Goal: Find contact information: Find contact information

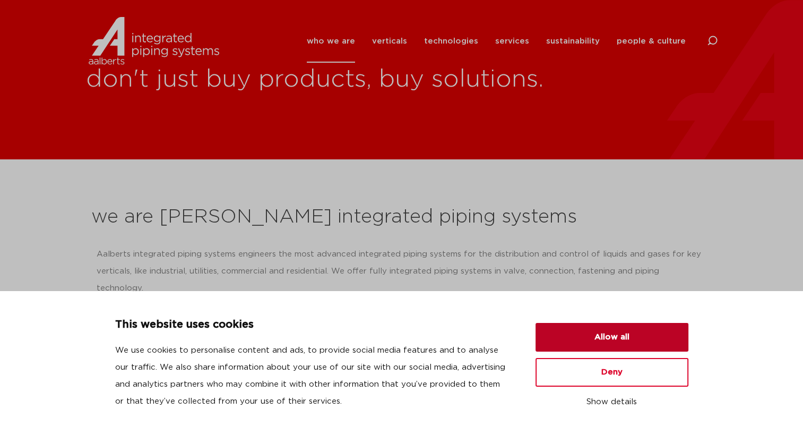
click at [622, 333] on button "Allow all" at bounding box center [612, 337] width 153 height 29
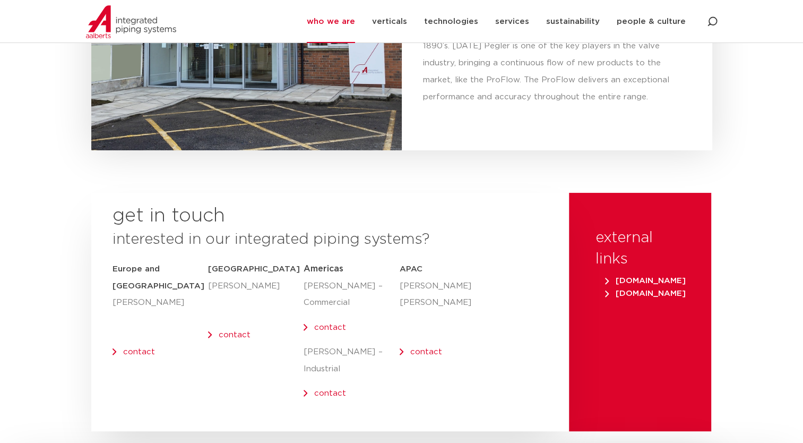
scroll to position [4353, 0]
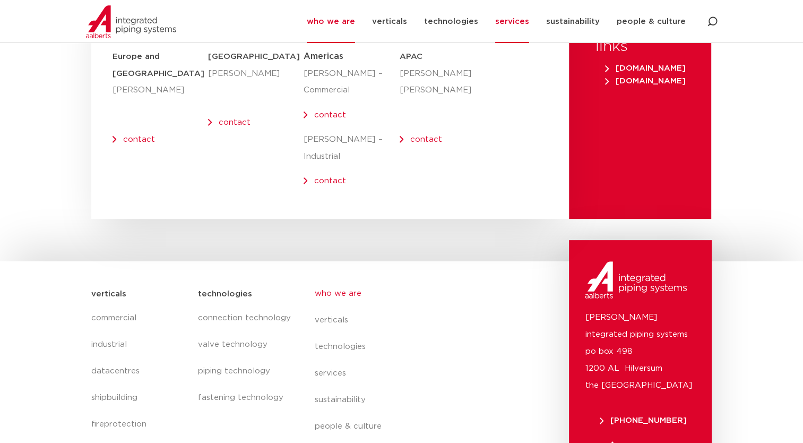
click at [515, 20] on link "services" at bounding box center [512, 21] width 34 height 43
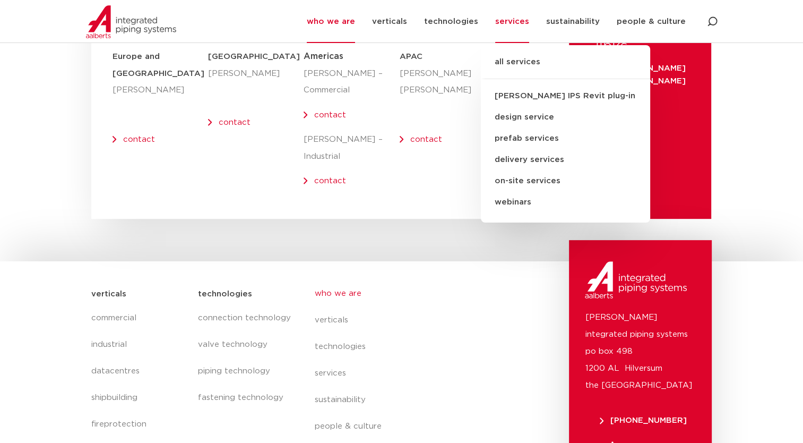
click at [519, 183] on link "on-site services" at bounding box center [565, 180] width 169 height 21
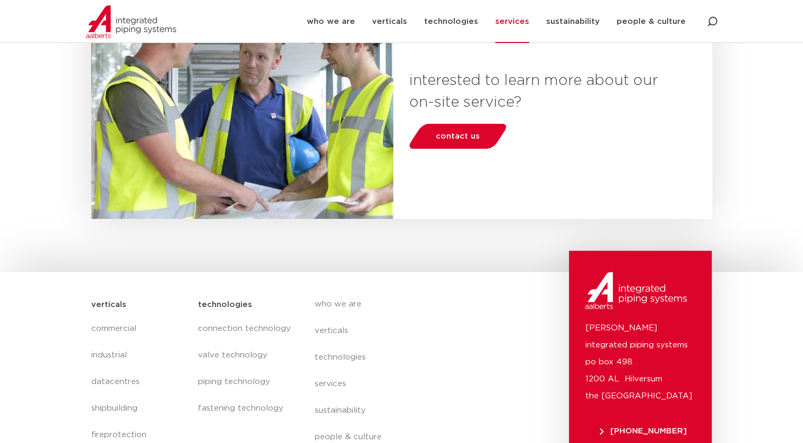
scroll to position [422, 0]
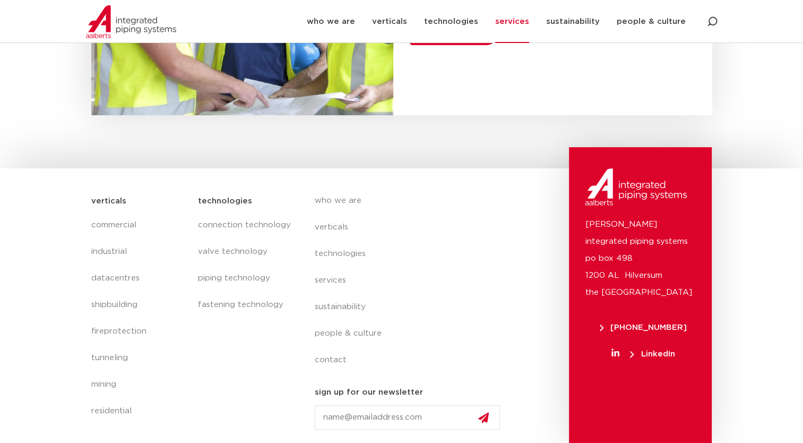
click at [520, 19] on link "services" at bounding box center [512, 21] width 34 height 43
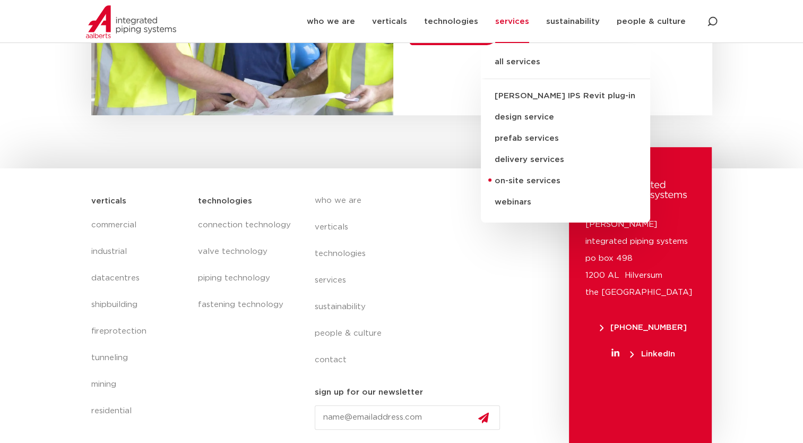
click at [513, 135] on link "prefab services" at bounding box center [565, 138] width 169 height 21
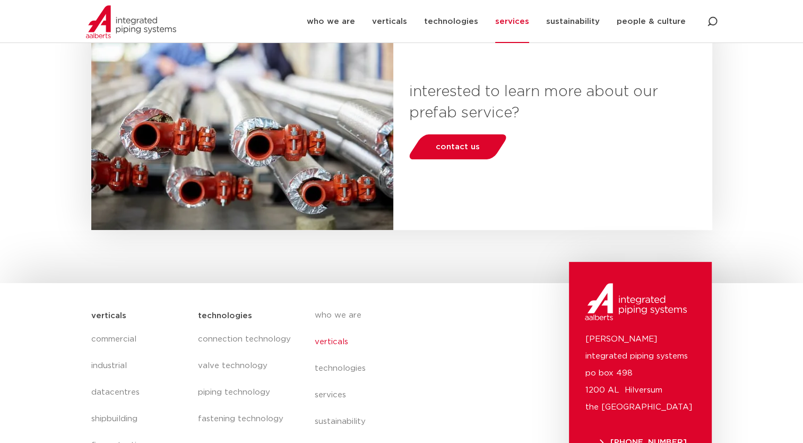
scroll to position [422, 0]
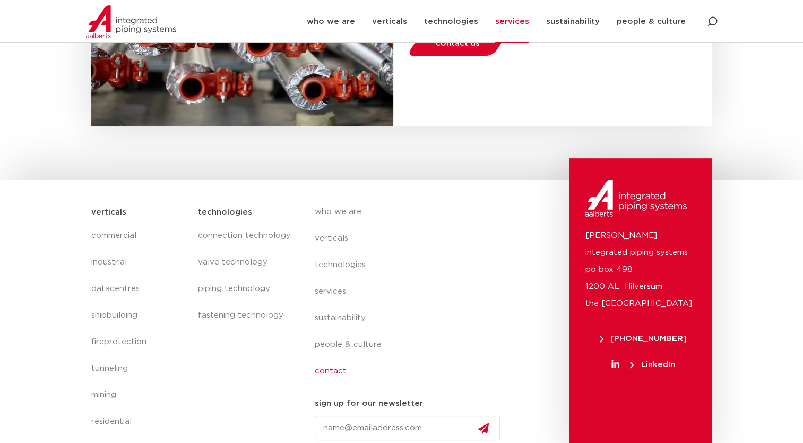
click at [320, 368] on link "contact" at bounding box center [412, 371] width 194 height 27
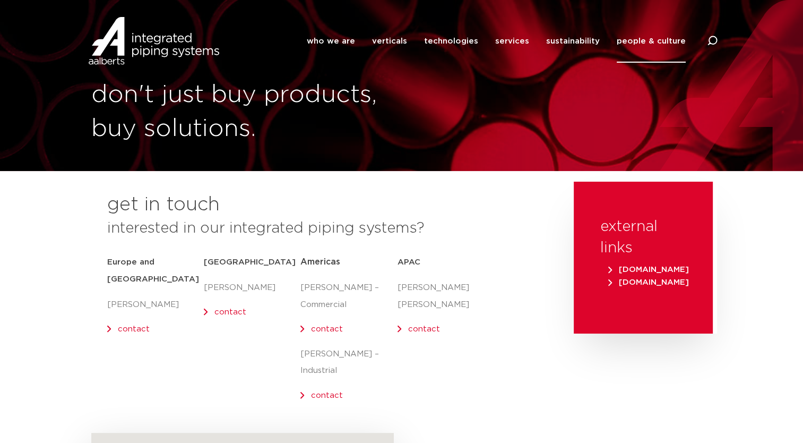
scroll to position [159, 0]
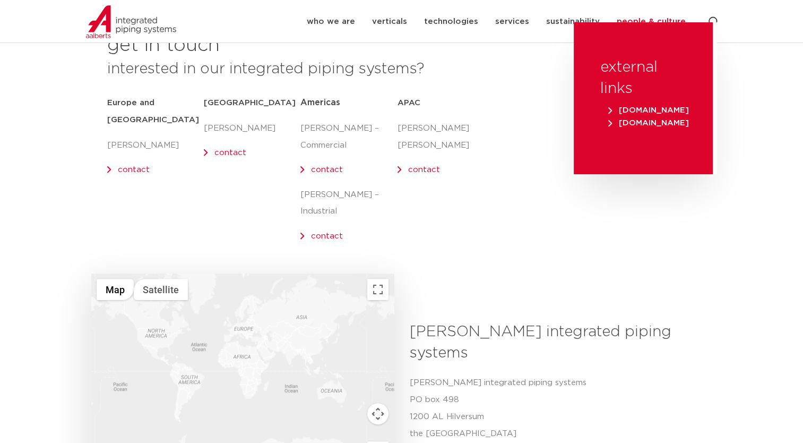
click at [350, 195] on p "[PERSON_NAME] – Industrial" at bounding box center [348, 203] width 97 height 34
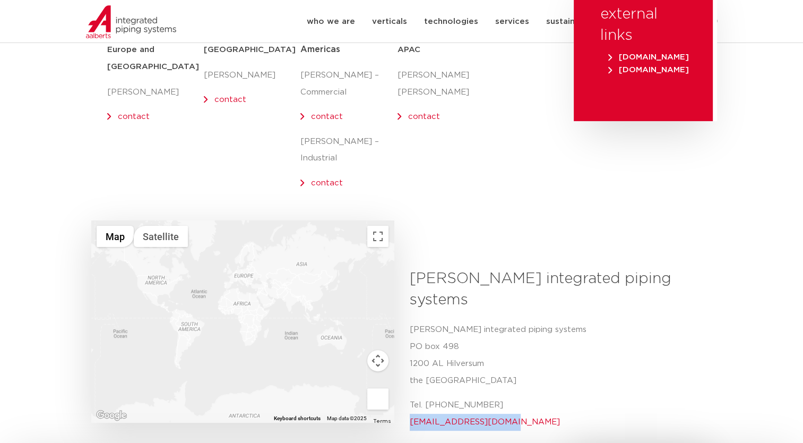
drag, startPoint x: 502, startPoint y: 385, endPoint x: 410, endPoint y: 382, distance: 91.9
click at [410, 397] on p "Tel. [PHONE_NUMBER] [EMAIL_ADDRESS][DOMAIN_NAME]" at bounding box center [557, 414] width 295 height 34
copy link "[EMAIL_ADDRESS][DOMAIN_NAME]"
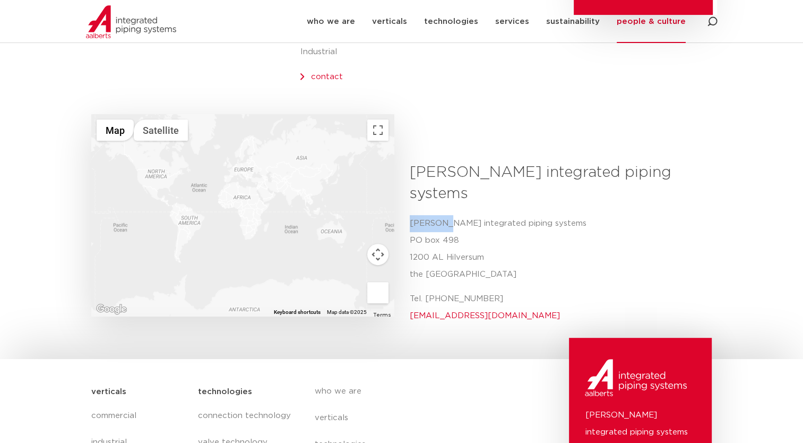
drag, startPoint x: 408, startPoint y: 185, endPoint x: 442, endPoint y: 183, distance: 33.6
click at [442, 183] on div "[PERSON_NAME] integrated piping systems Aalberts integrated [STREET_ADDRESS] Te…" at bounding box center [557, 247] width 311 height 170
copy p "[PERSON_NAME]"
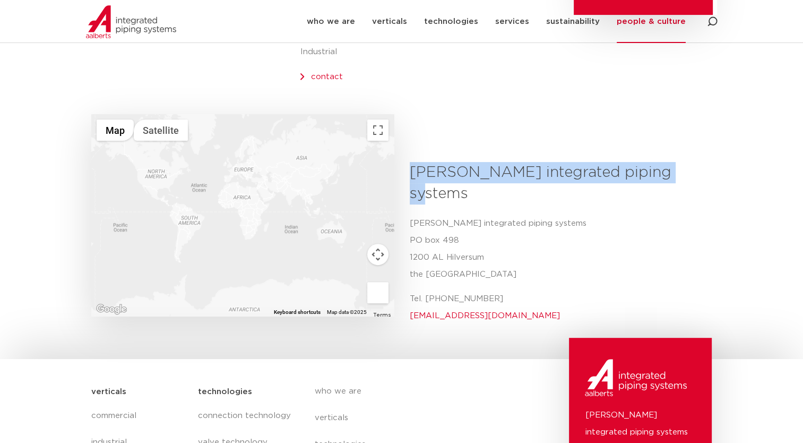
drag, startPoint x: 410, startPoint y: 154, endPoint x: 667, endPoint y: 145, distance: 257.1
click at [667, 162] on h3 "[PERSON_NAME] integrated piping systems" at bounding box center [557, 183] width 295 height 42
copy h3 "[PERSON_NAME] integrated piping systems"
